Goal: Task Accomplishment & Management: Complete application form

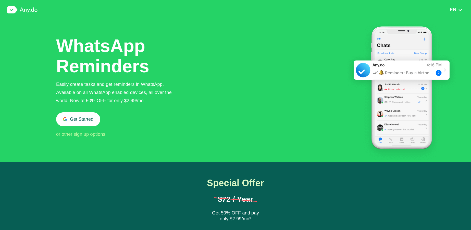
click at [79, 134] on span "or other sign up options" at bounding box center [80, 134] width 49 height 5
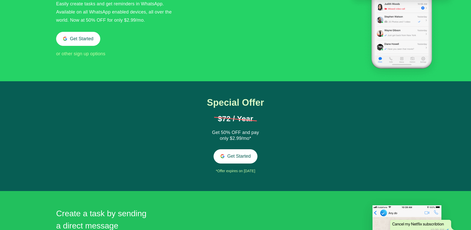
scroll to position [80, 0]
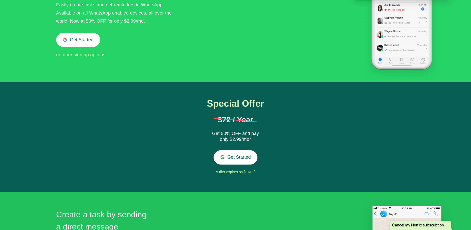
click at [91, 53] on span "or other sign up options" at bounding box center [80, 54] width 49 height 5
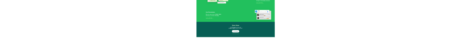
scroll to position [656, 0]
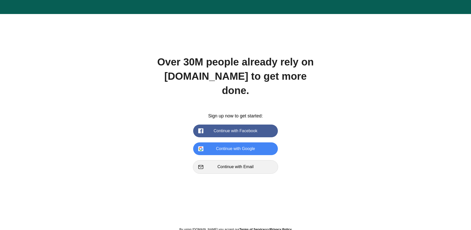
click at [238, 161] on button "Continue with Email" at bounding box center [235, 167] width 85 height 13
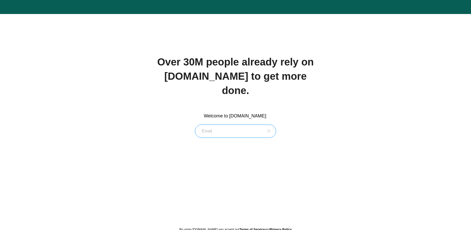
click at [217, 125] on input at bounding box center [235, 131] width 81 height 13
type input "[PERSON_NAME][EMAIL_ADDRESS][DOMAIN_NAME]"
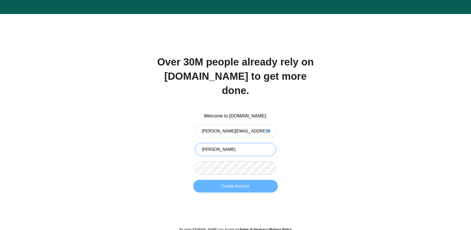
type input "[PERSON_NAME]"
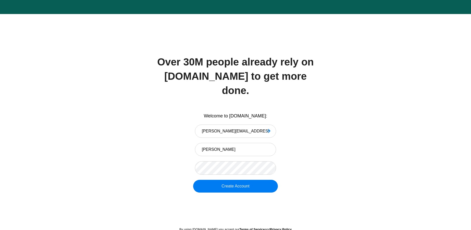
click at [252, 180] on button "Create Account" at bounding box center [235, 186] width 85 height 13
click at [260, 144] on div "Welcome to [DOMAIN_NAME]: [PERSON_NAME][EMAIL_ADDRESS][DOMAIN_NAME] [PERSON_NAM…" at bounding box center [235, 158] width 158 height 90
click at [238, 165] on div "Welcome to [DOMAIN_NAME]: [PERSON_NAME][EMAIL_ADDRESS][DOMAIN_NAME] [PERSON_NAM…" at bounding box center [235, 157] width 158 height 89
click at [237, 180] on button "Create Account" at bounding box center [235, 186] width 85 height 13
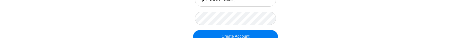
scroll to position [809, 0]
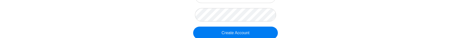
click at [255, 27] on button "Create Account" at bounding box center [235, 33] width 85 height 13
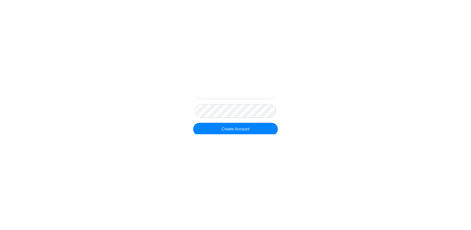
scroll to position [656, 0]
